Goal: Find specific page/section: Find specific page/section

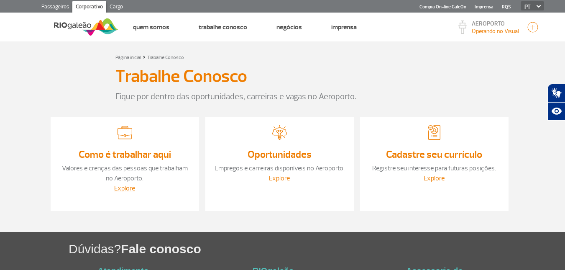
click at [432, 181] on link "Explore" at bounding box center [434, 178] width 21 height 8
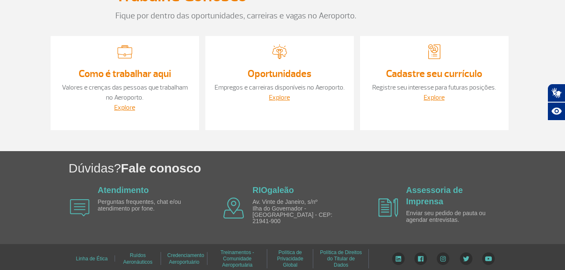
scroll to position [84, 0]
